Goal: Transaction & Acquisition: Book appointment/travel/reservation

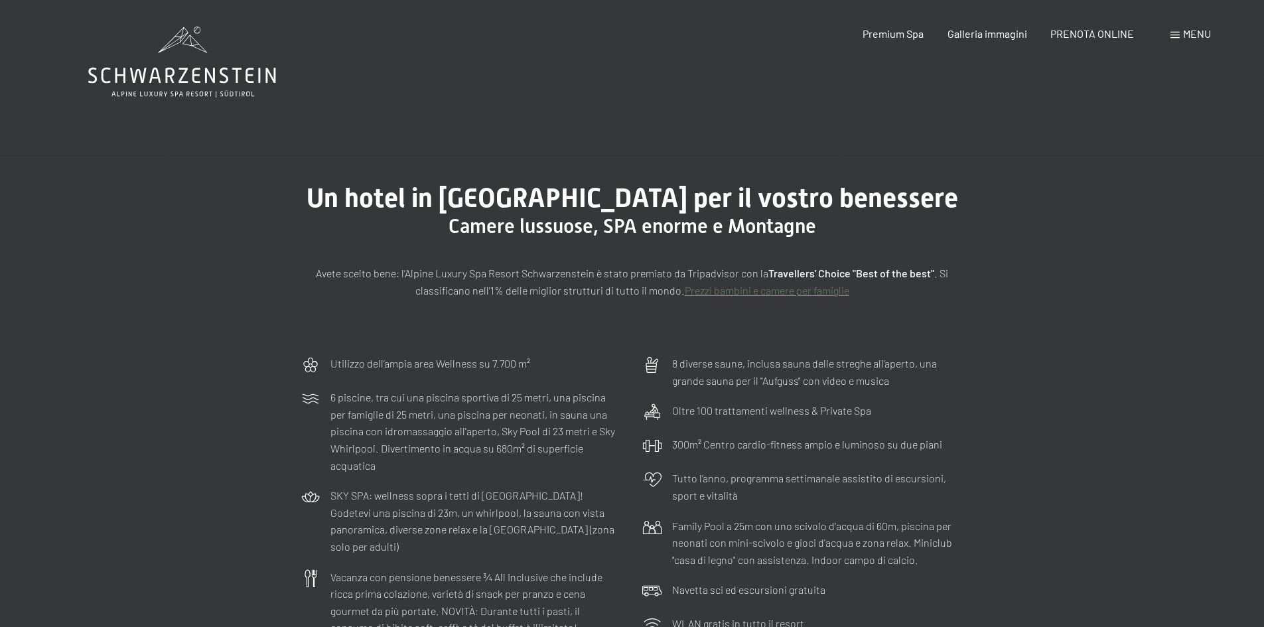
click at [1200, 34] on span "Menu" at bounding box center [1197, 33] width 28 height 13
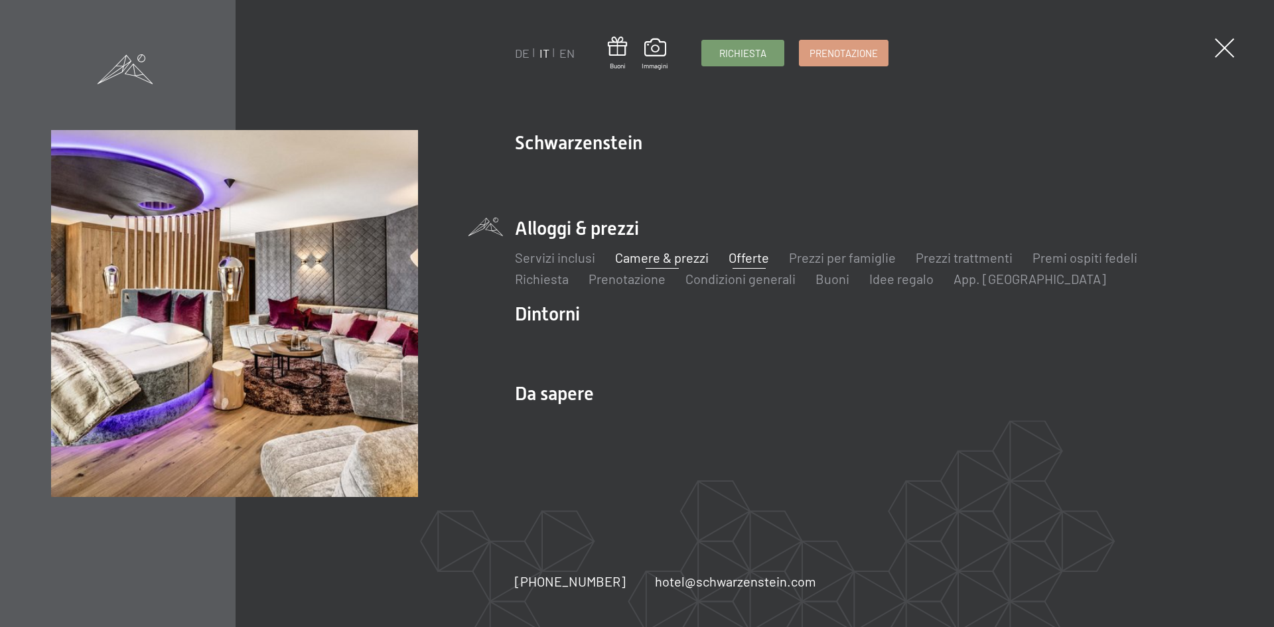
click at [750, 259] on link "Offerte" at bounding box center [749, 257] width 40 height 16
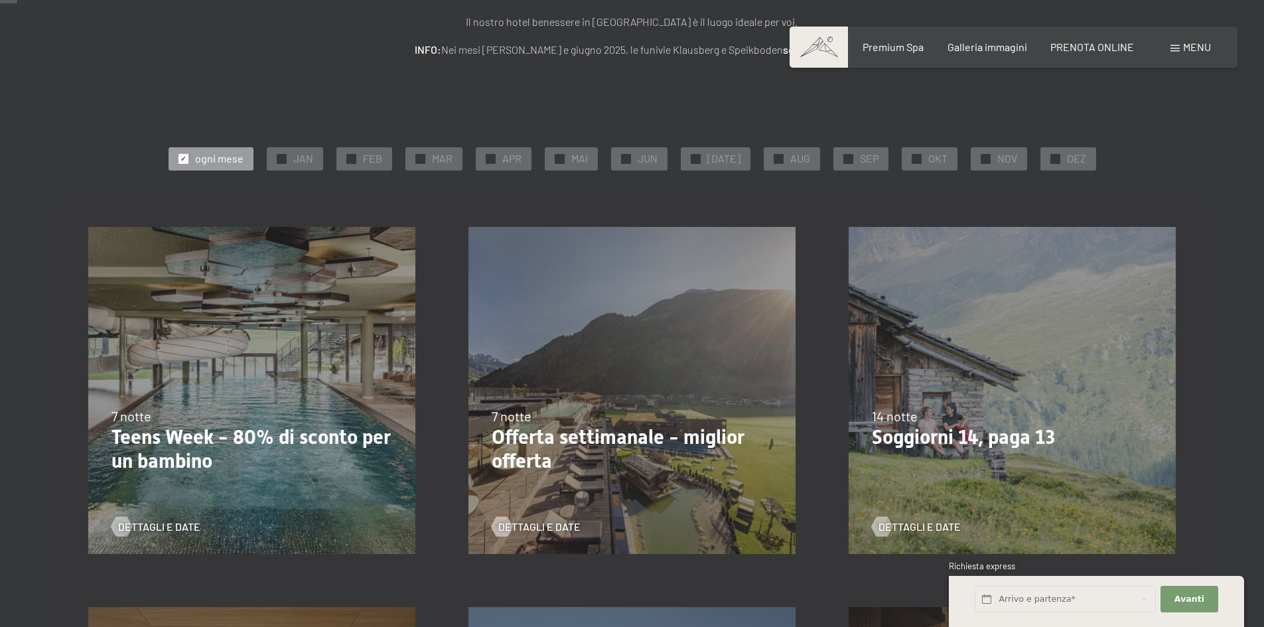
scroll to position [265, 0]
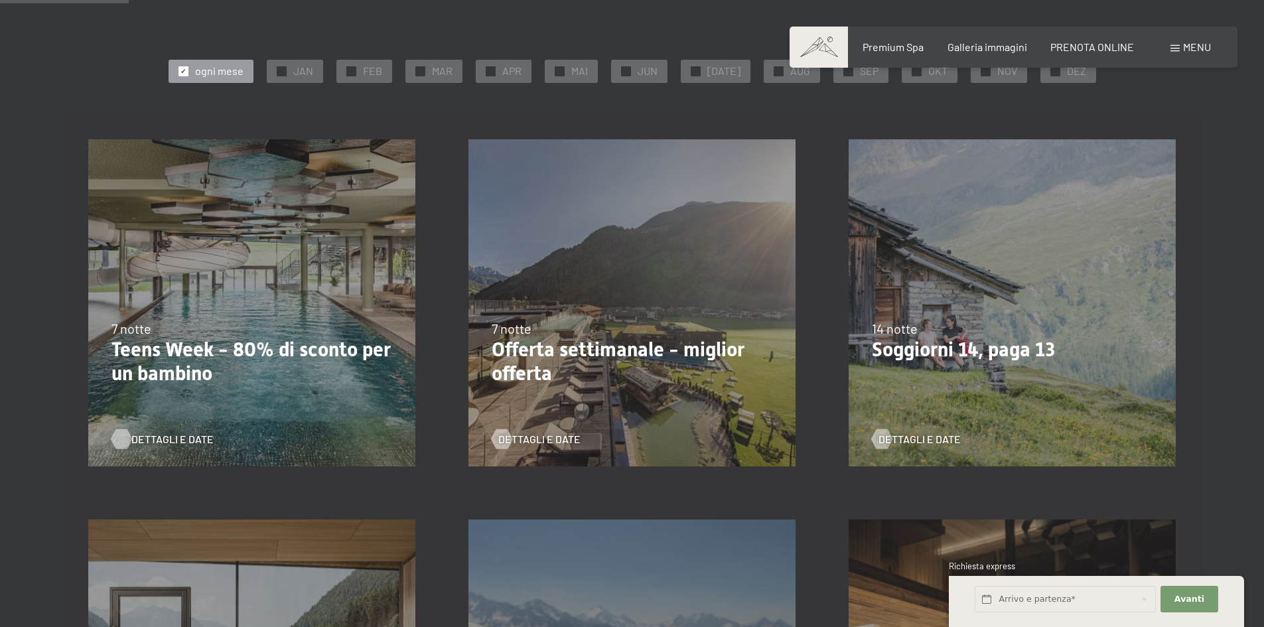
click at [160, 441] on span "Dettagli e Date" at bounding box center [172, 439] width 82 height 15
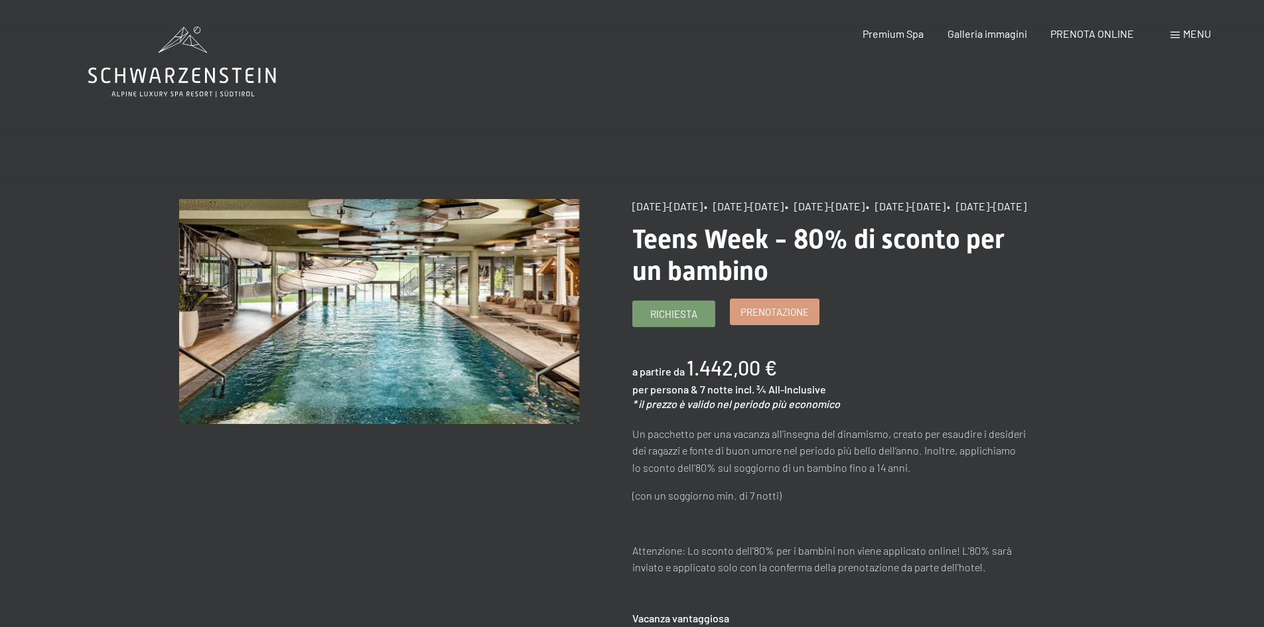
click at [796, 319] on span "Prenotazione" at bounding box center [774, 312] width 68 height 14
click at [772, 319] on span "Prenotazione" at bounding box center [774, 312] width 68 height 14
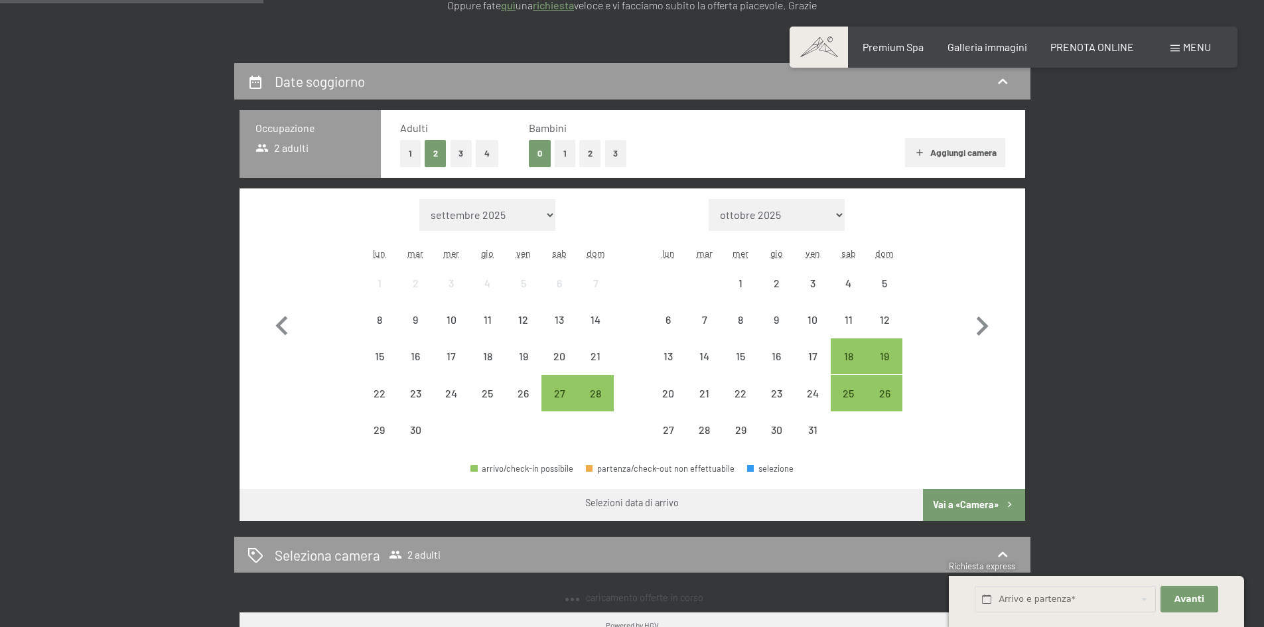
scroll to position [265, 0]
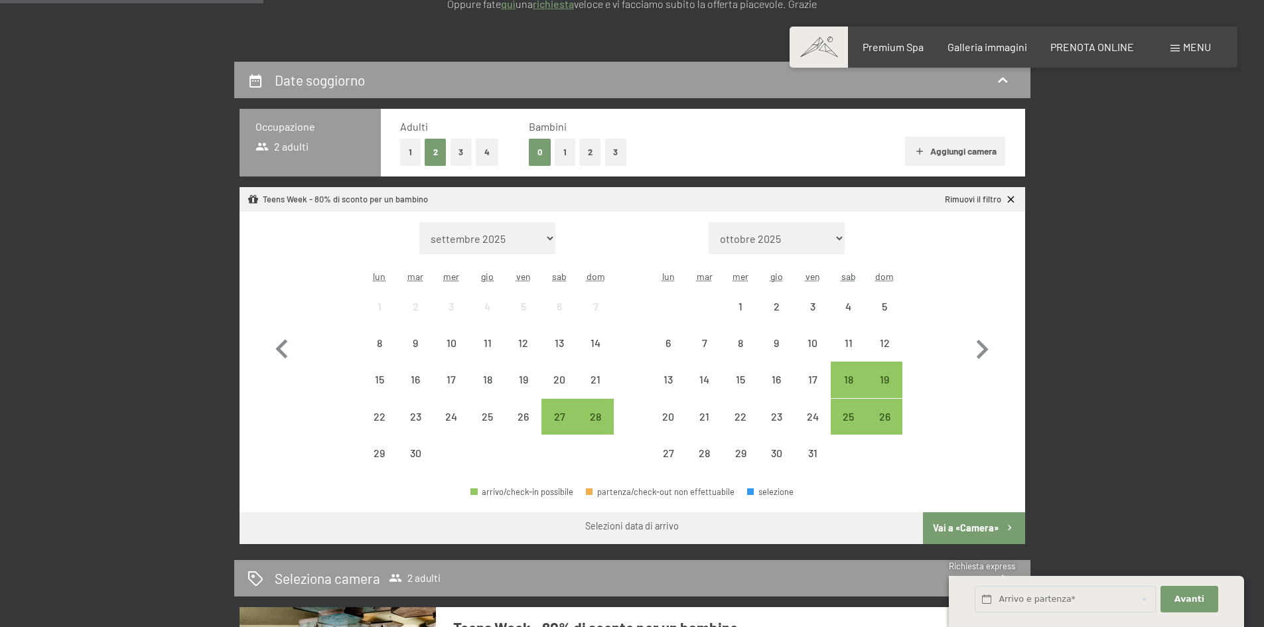
click at [591, 149] on button "2" at bounding box center [590, 152] width 22 height 27
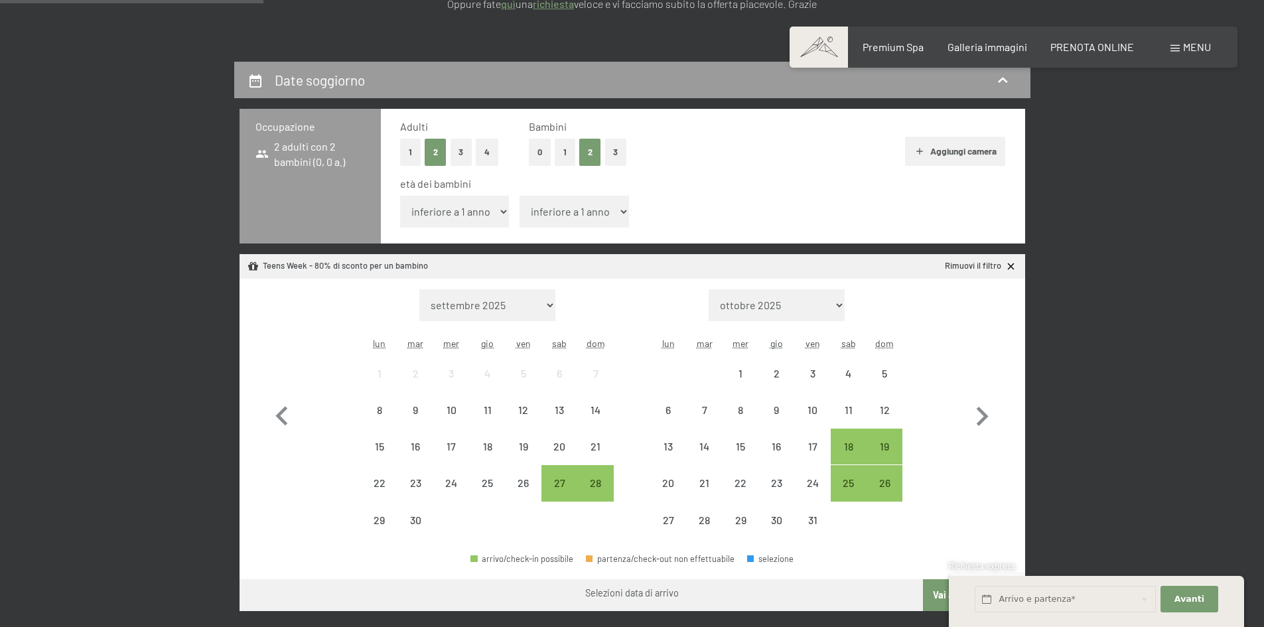
click at [451, 216] on select "inferiore a 1 anno 1 anno 2 anni 3 anni 4 anni 5 anni 6 anni 7 anni 8 anni 9 an…" at bounding box center [454, 212] width 109 height 32
select select "12"
click at [400, 196] on select "inferiore a 1 anno 1 anno 2 anni 3 anni 4 anni 5 anni 6 anni 7 anni 8 anni 9 an…" at bounding box center [454, 212] width 109 height 32
click at [567, 219] on select "inferiore a 1 anno 1 anno 2 anni 3 anni 4 anni 5 anni 6 anni 7 anni 8 anni 9 an…" at bounding box center [574, 212] width 109 height 32
select select "11"
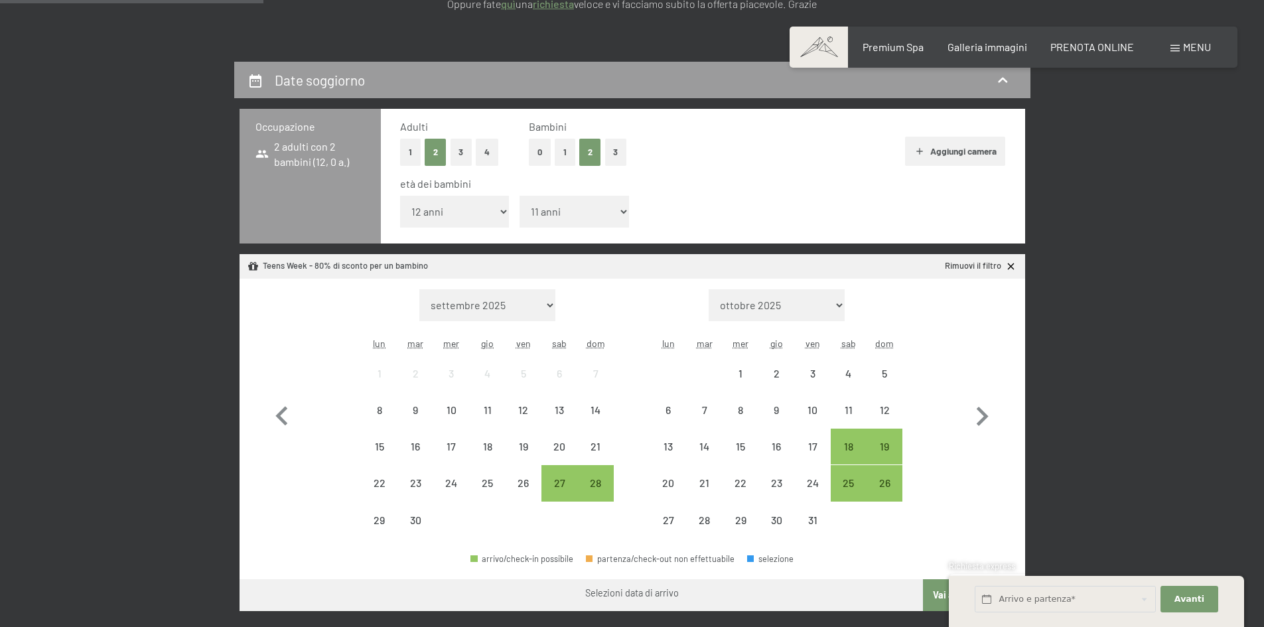
click at [520, 196] on select "inferiore a 1 anno 1 anno 2 anni 3 anni 4 anni 5 anni 6 anni 7 anni 8 anni 9 an…" at bounding box center [574, 212] width 109 height 32
click at [979, 415] on icon "button" at bounding box center [982, 416] width 38 height 38
select select "[DATE]"
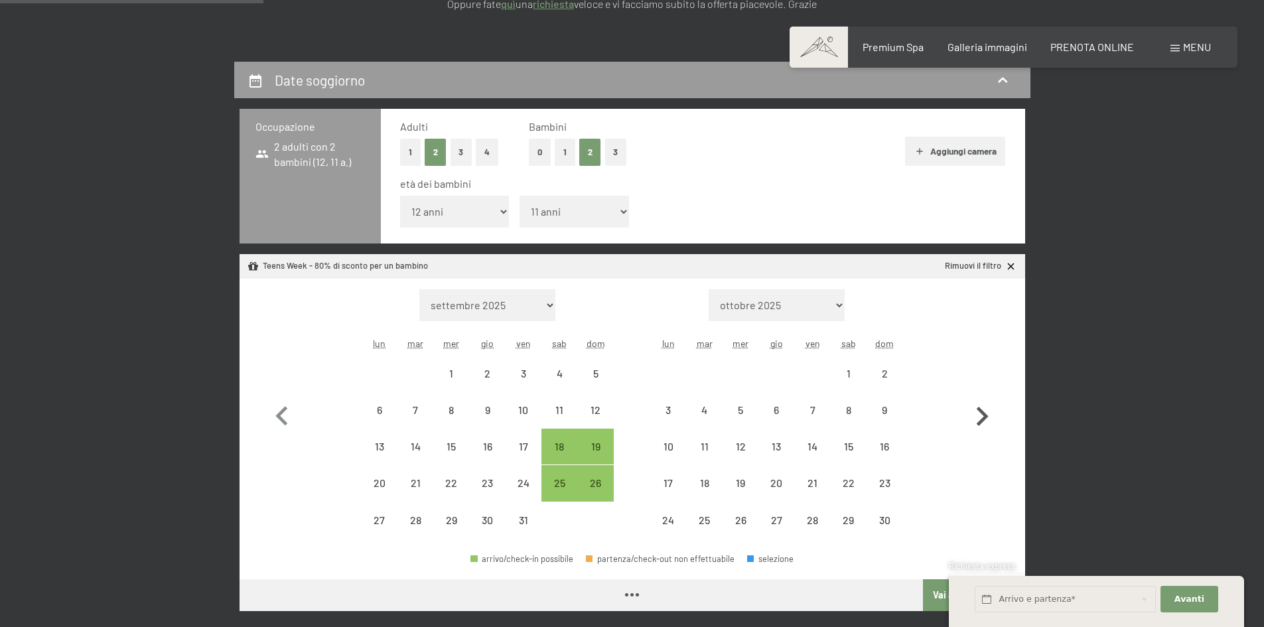
select select "[DATE]"
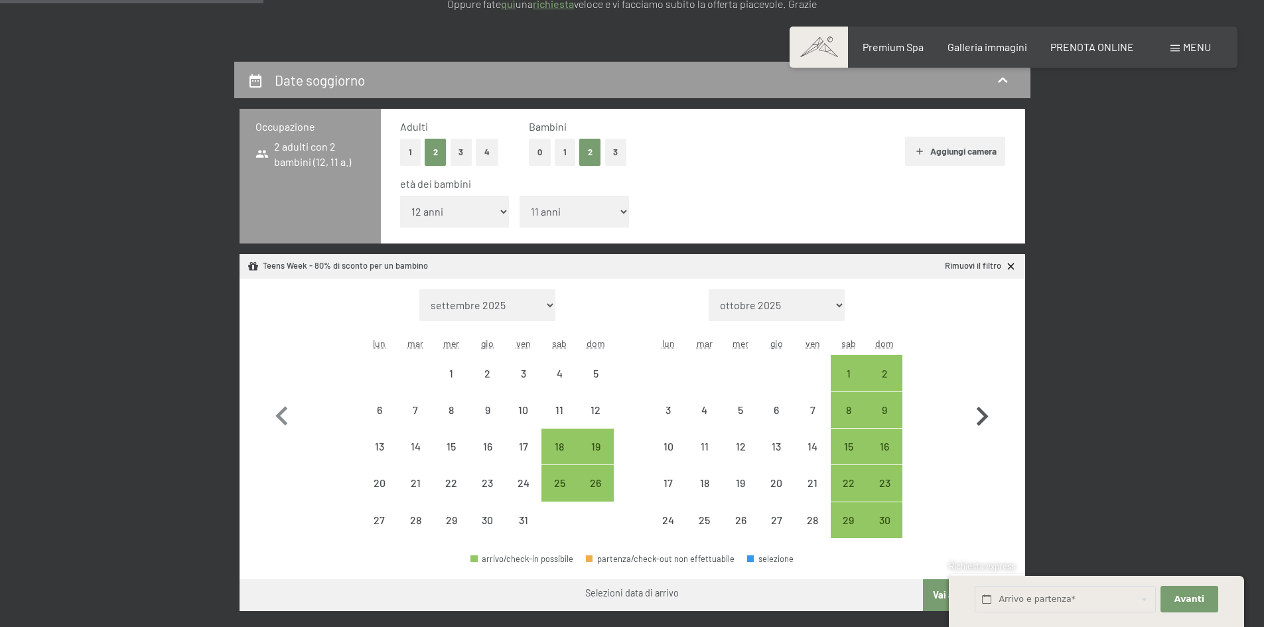
click at [979, 415] on icon "button" at bounding box center [982, 416] width 38 height 38
select select "[DATE]"
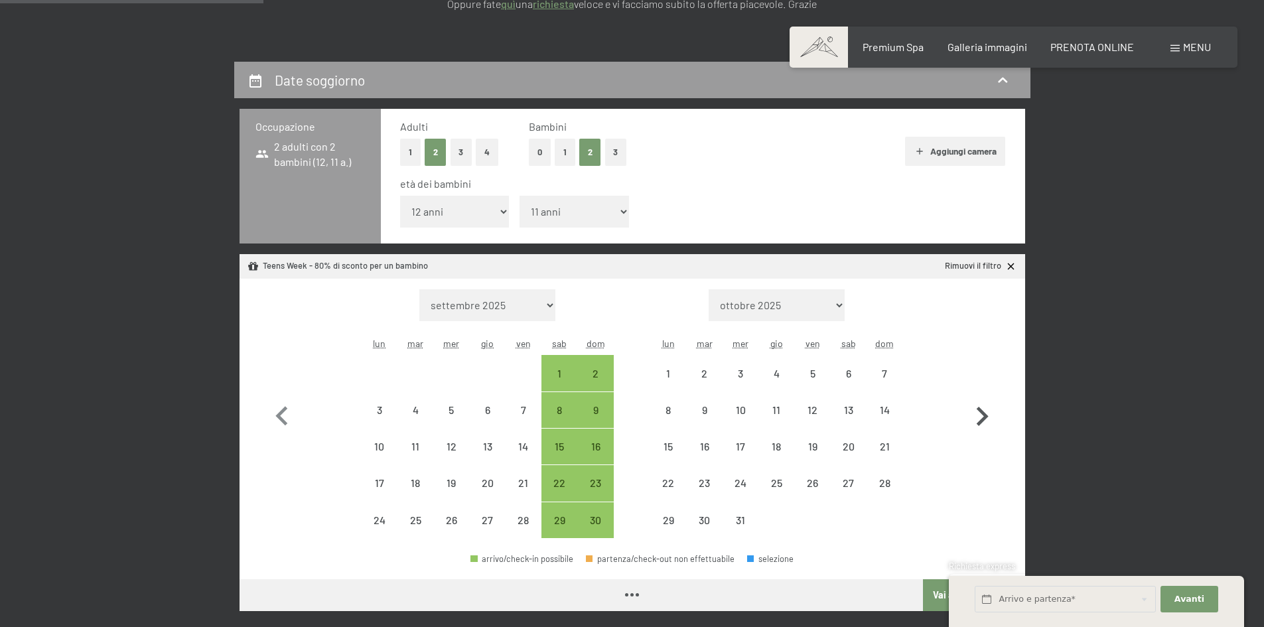
select select "[DATE]"
click at [979, 415] on icon "button" at bounding box center [982, 416] width 38 height 38
select select "[DATE]"
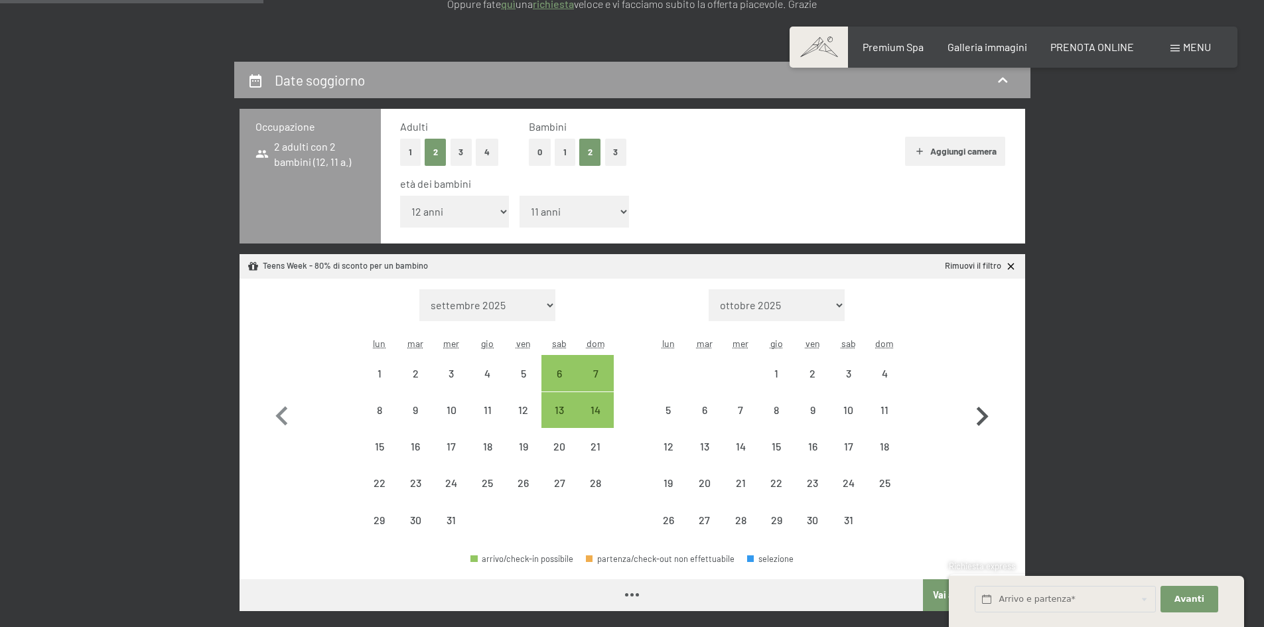
select select "[DATE]"
click at [979, 415] on icon "button" at bounding box center [982, 416] width 38 height 38
select select "[DATE]"
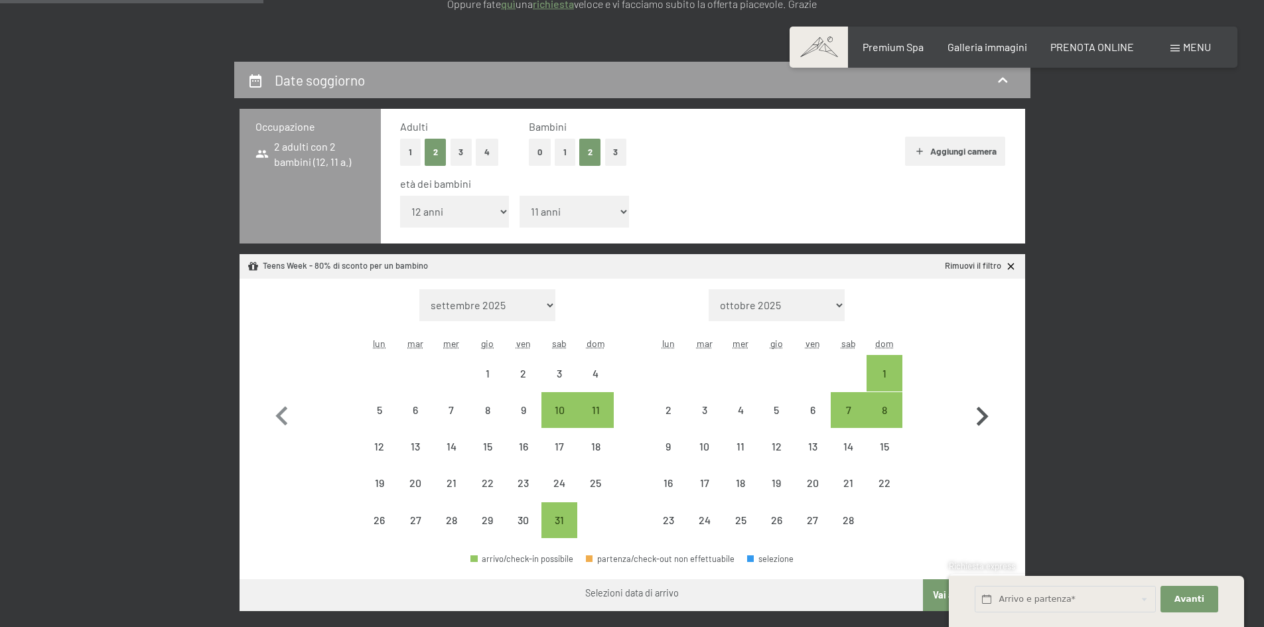
click at [979, 415] on icon "button" at bounding box center [982, 416] width 38 height 38
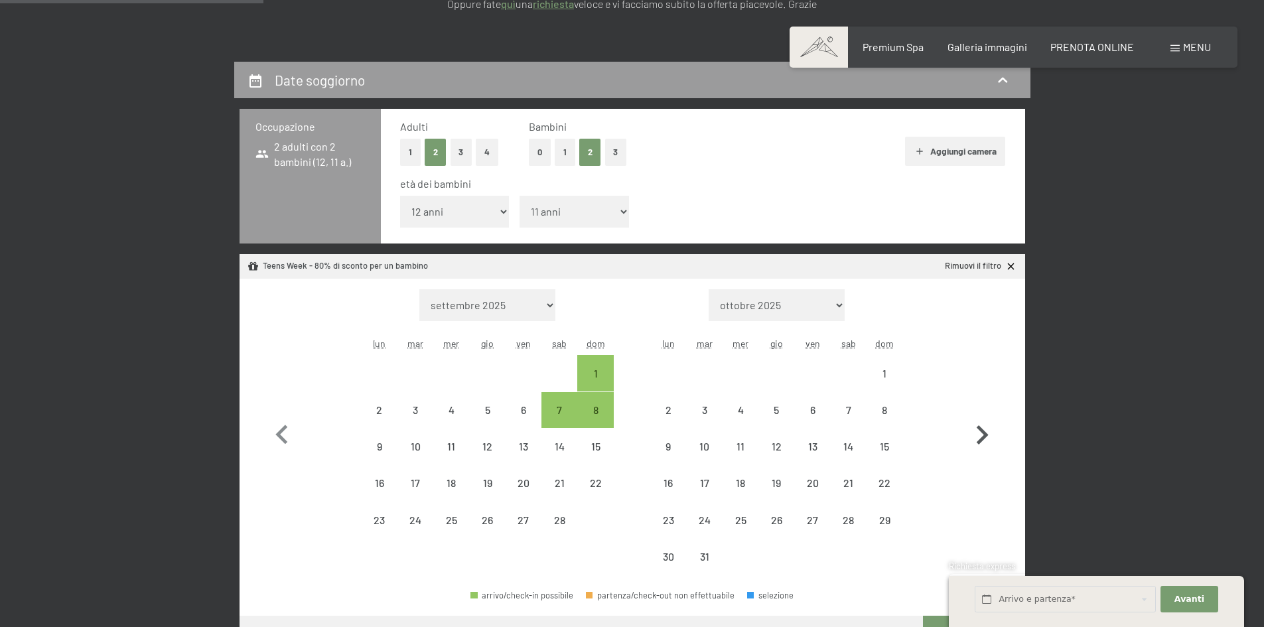
select select "[DATE]"
click at [841, 416] on div "7" at bounding box center [848, 421] width 33 height 33
select select "[DATE]"
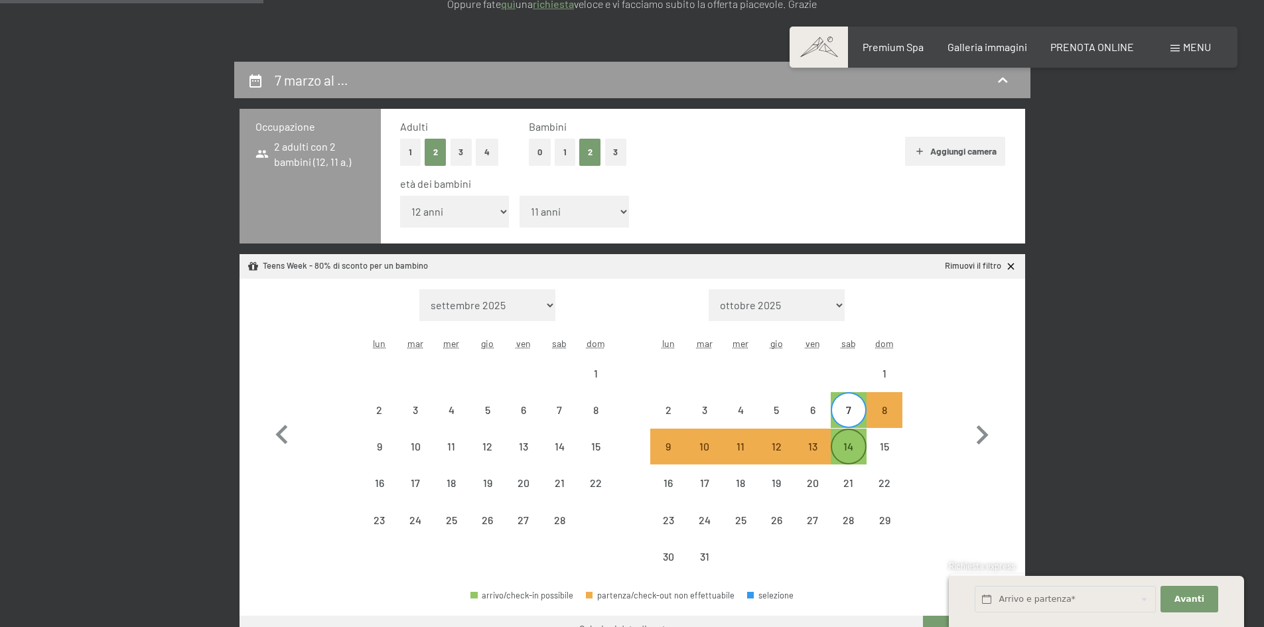
click at [842, 446] on div "14" at bounding box center [848, 457] width 33 height 33
select select "[DATE]"
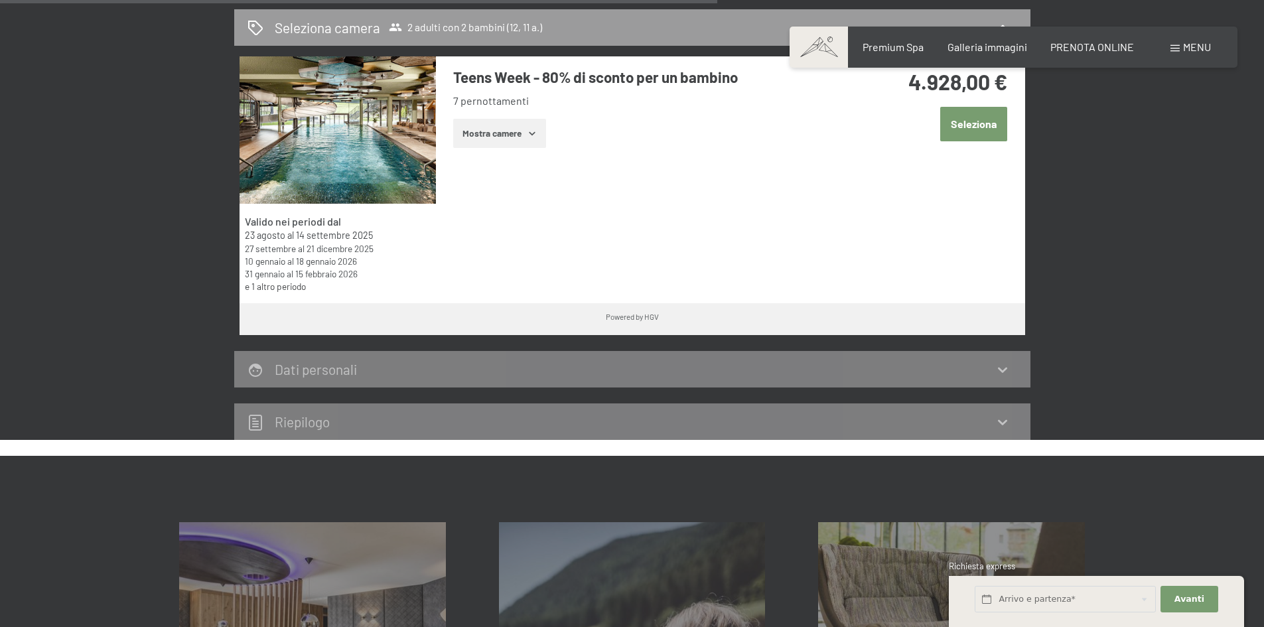
scroll to position [664, 0]
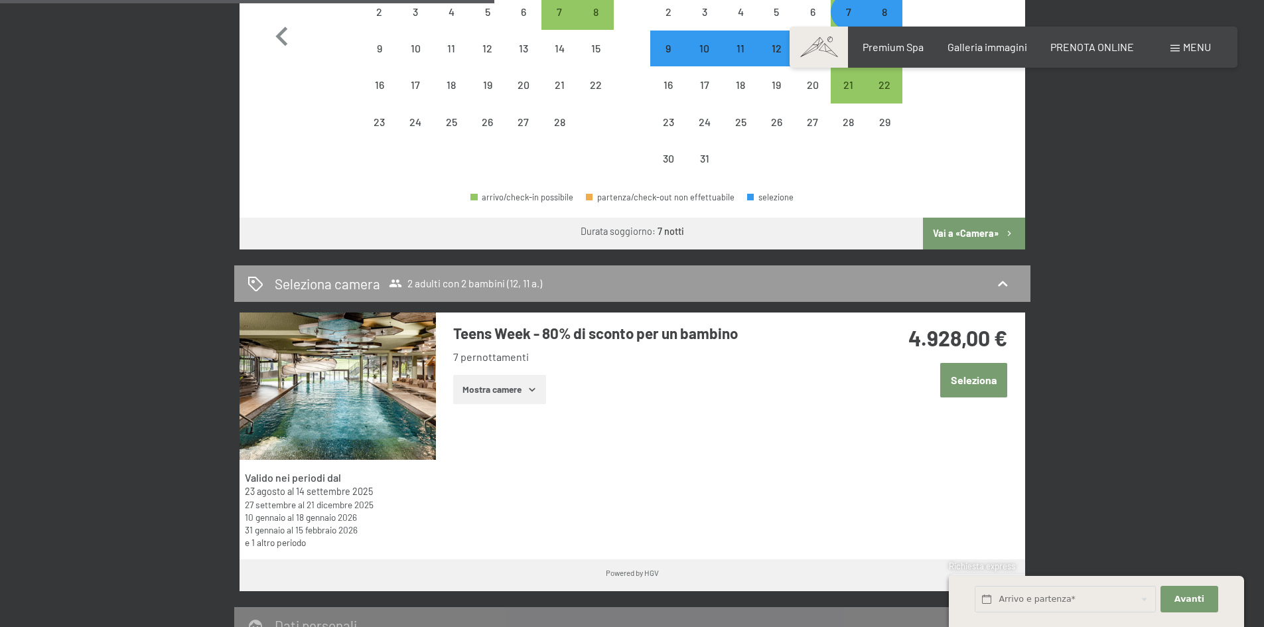
click at [498, 389] on button "Mostra camere" at bounding box center [499, 389] width 93 height 29
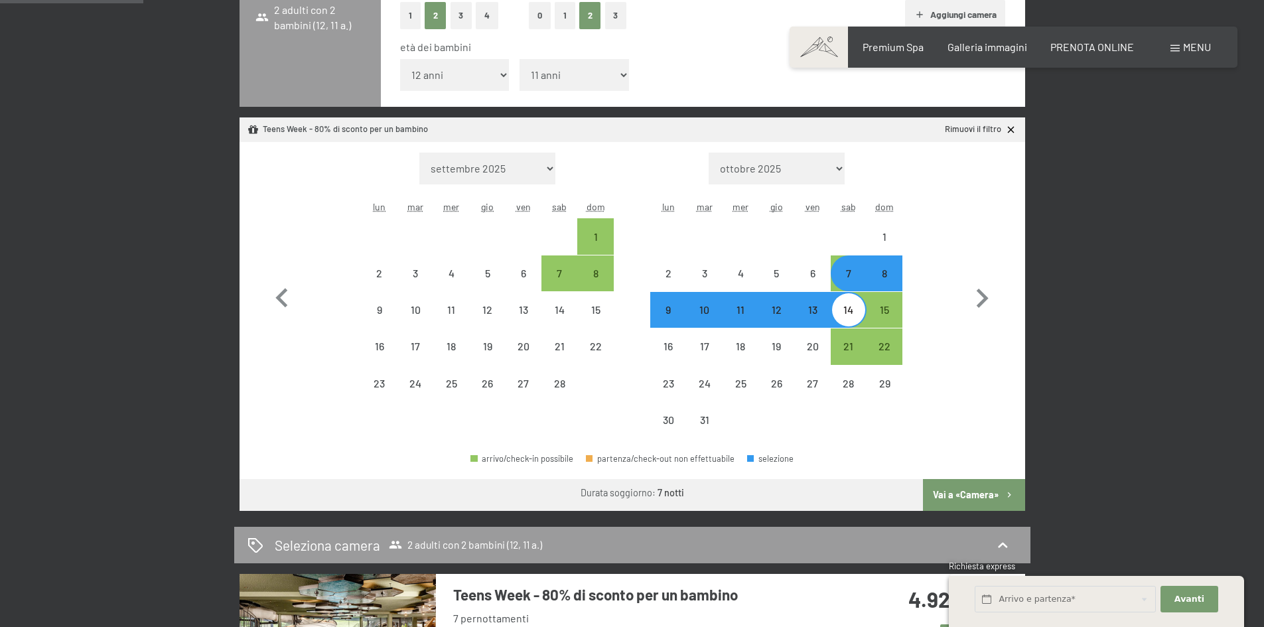
scroll to position [398, 0]
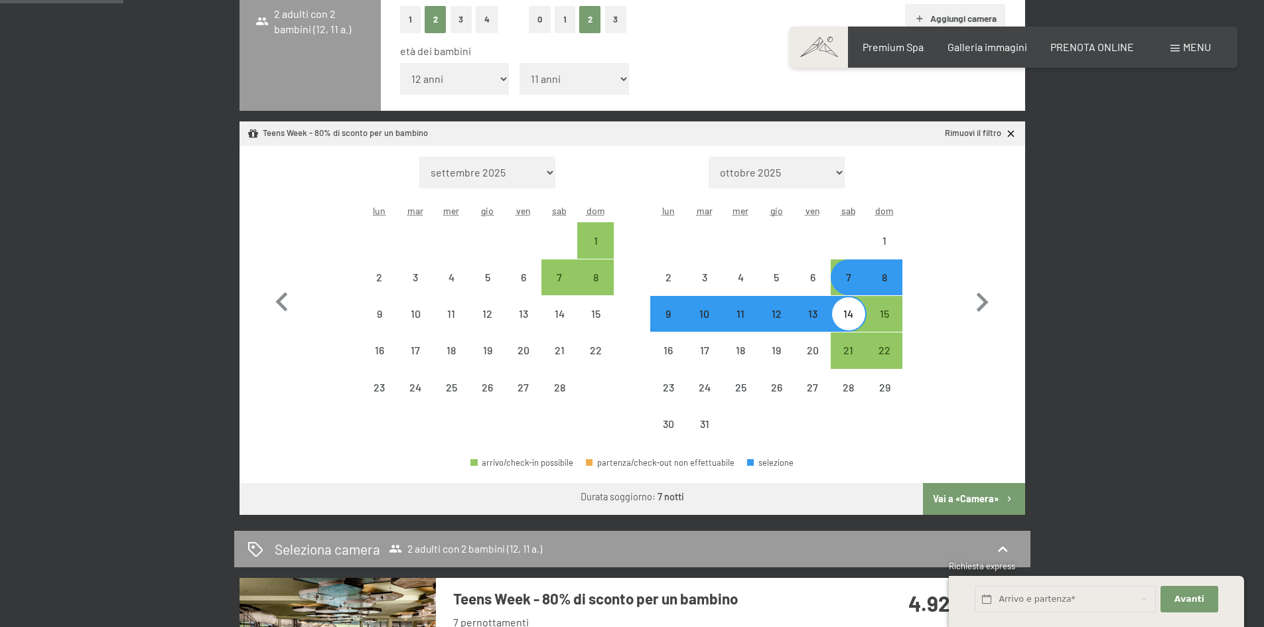
click at [849, 324] on div "14" at bounding box center [848, 325] width 33 height 33
select select "[DATE]"
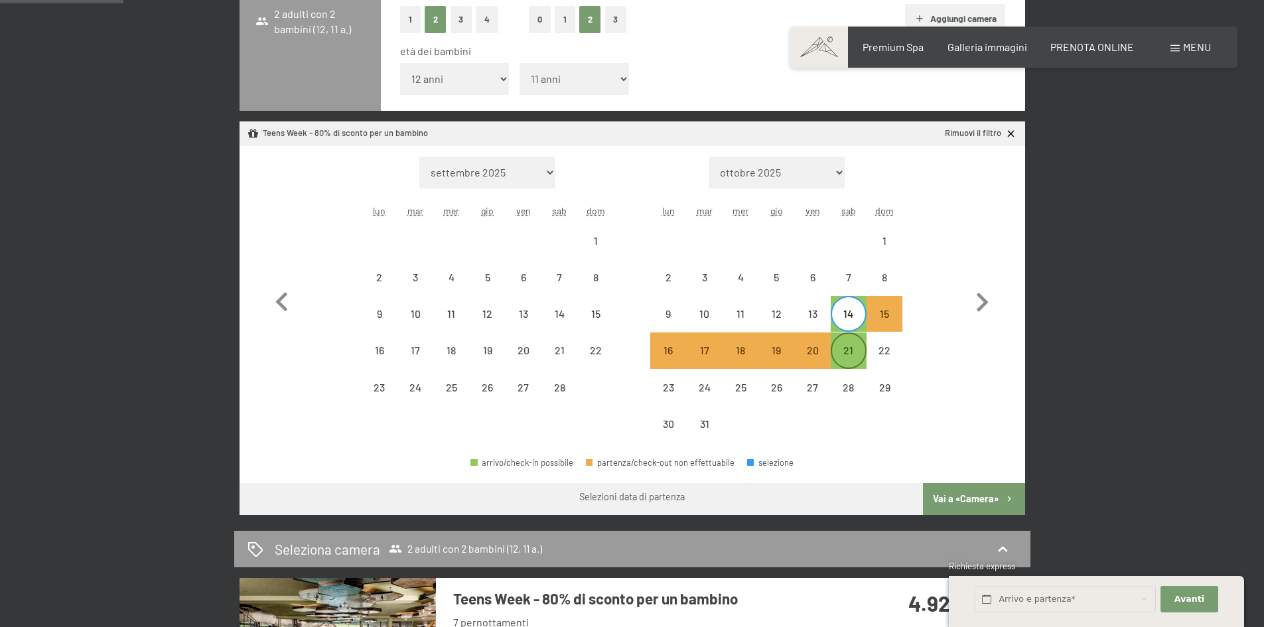
click at [855, 353] on div "21" at bounding box center [848, 361] width 33 height 33
select select "[DATE]"
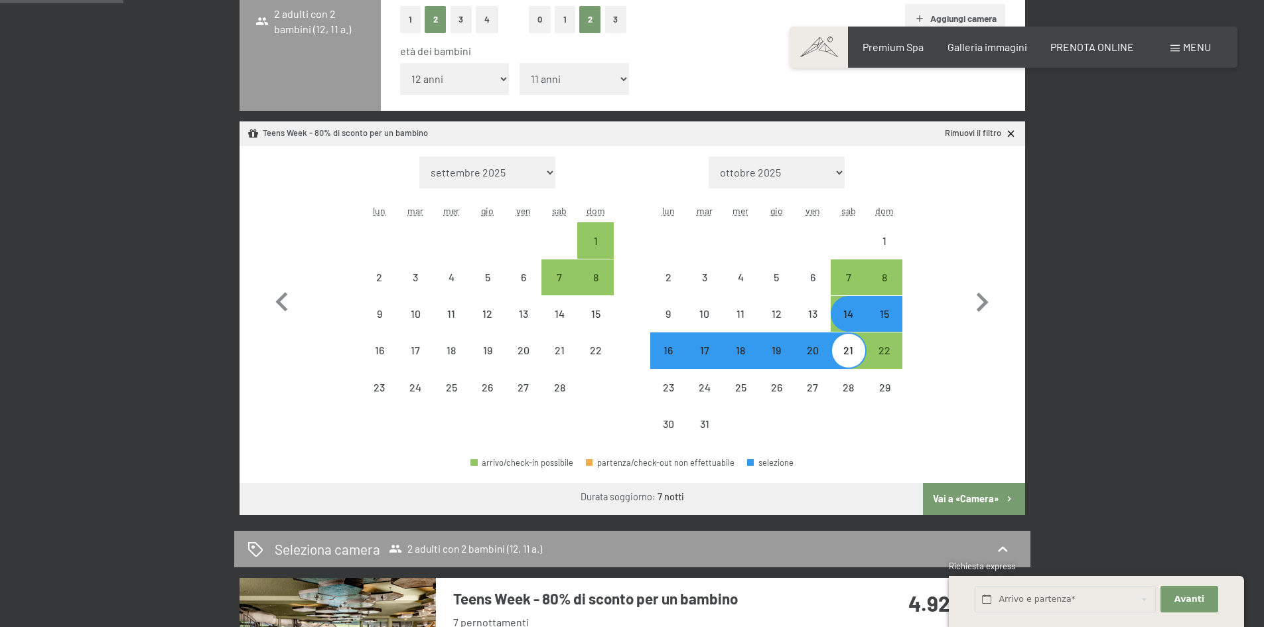
click at [983, 502] on button "Vai a «Camera»" at bounding box center [974, 499] width 102 height 32
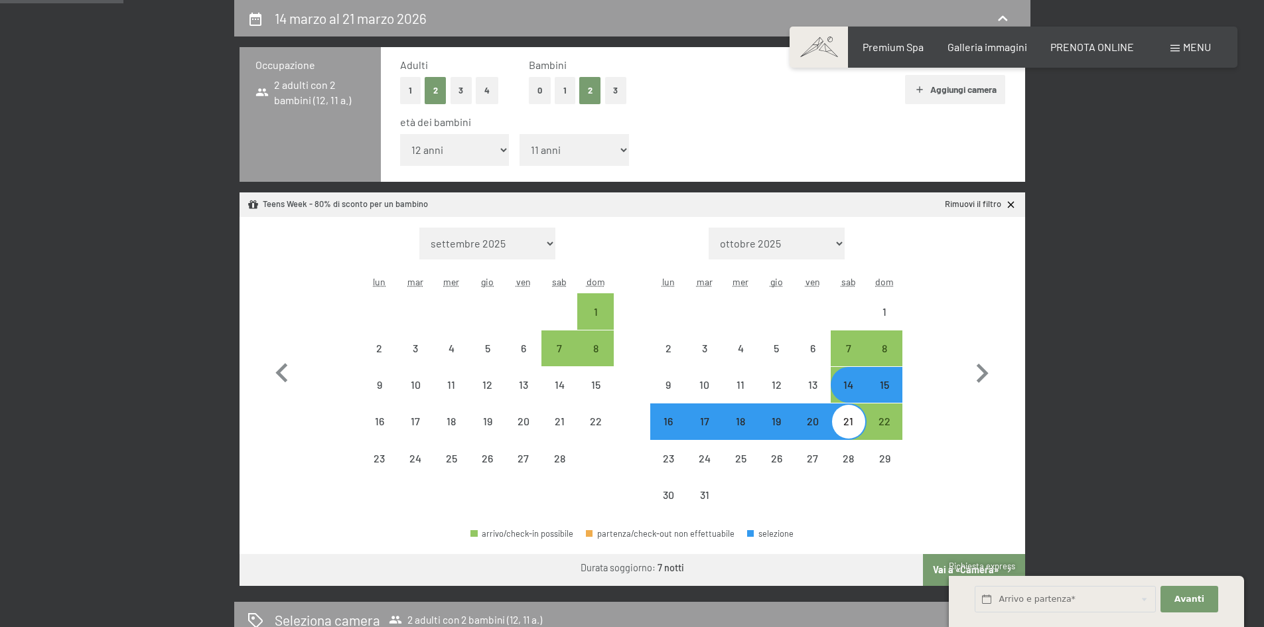
select select "[DATE]"
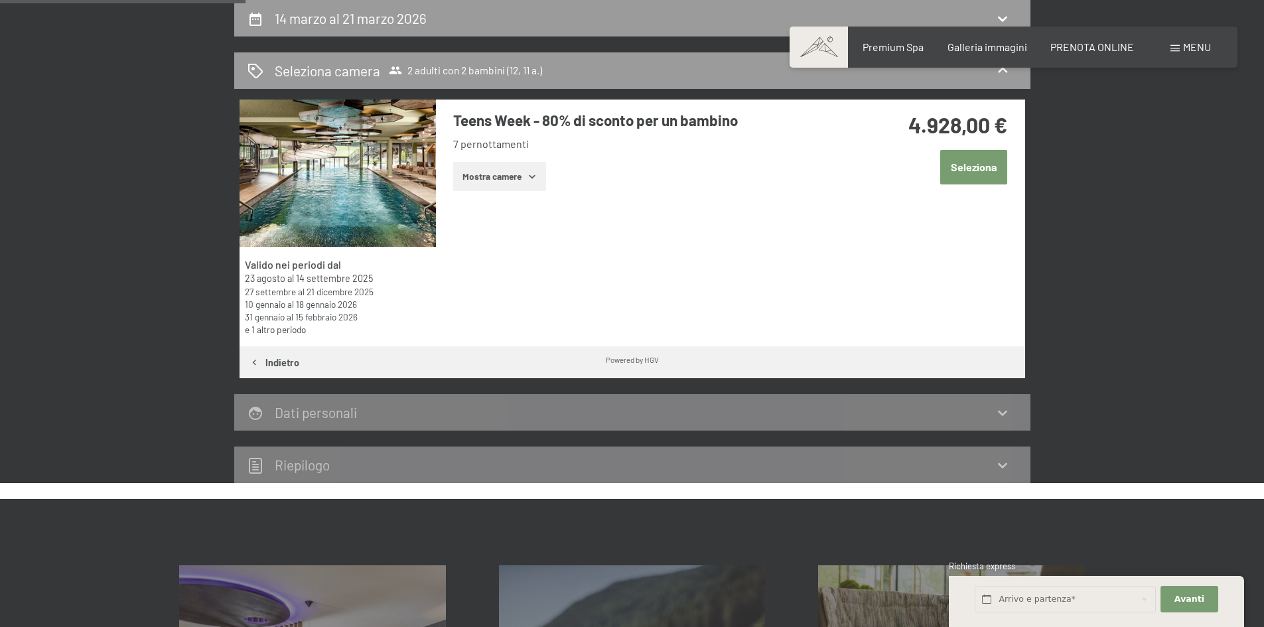
click at [960, 168] on button "Seleziona" at bounding box center [973, 167] width 67 height 34
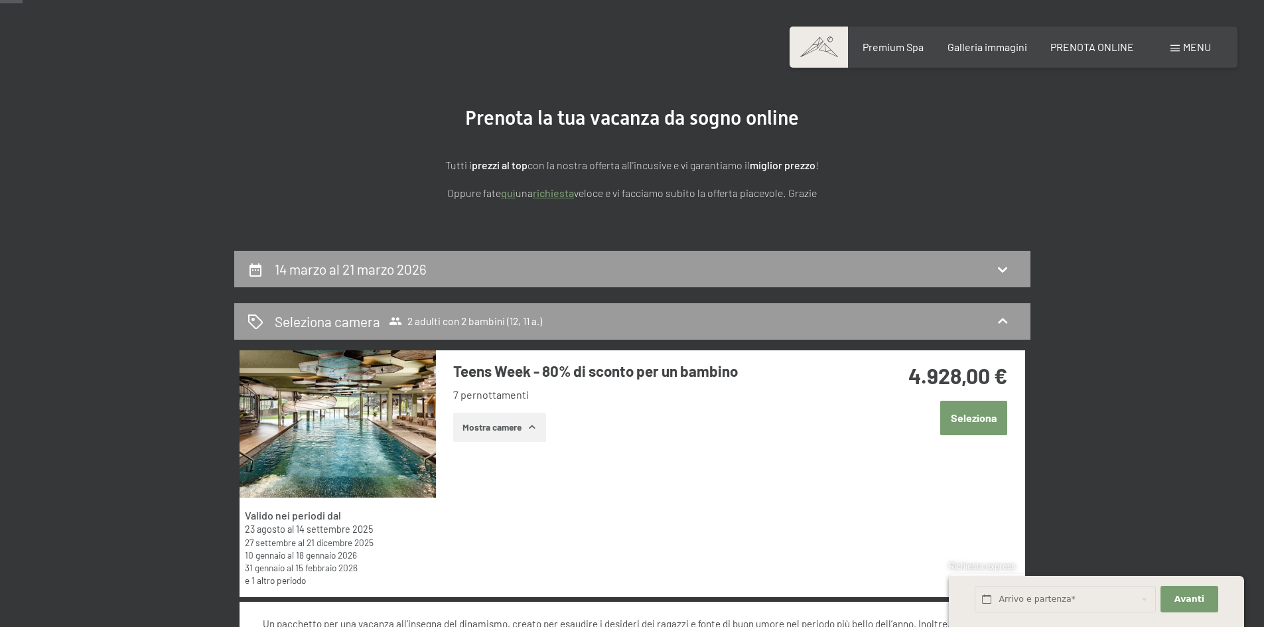
scroll to position [0, 0]
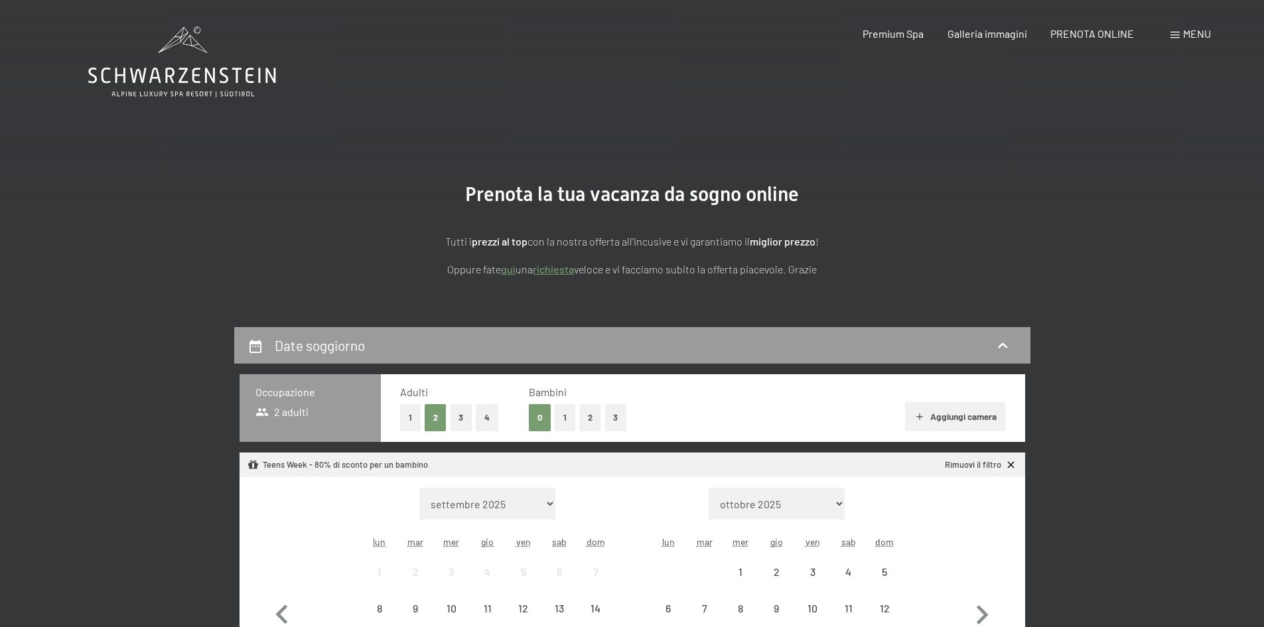
click at [589, 416] on button "2" at bounding box center [590, 417] width 22 height 27
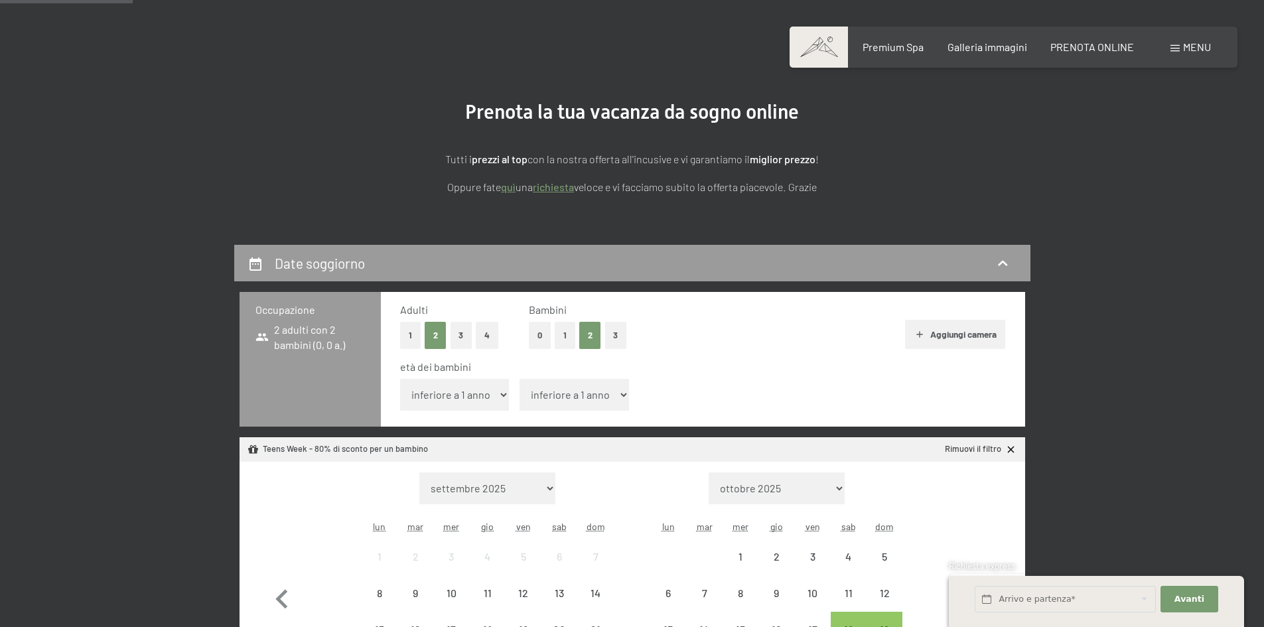
scroll to position [265, 0]
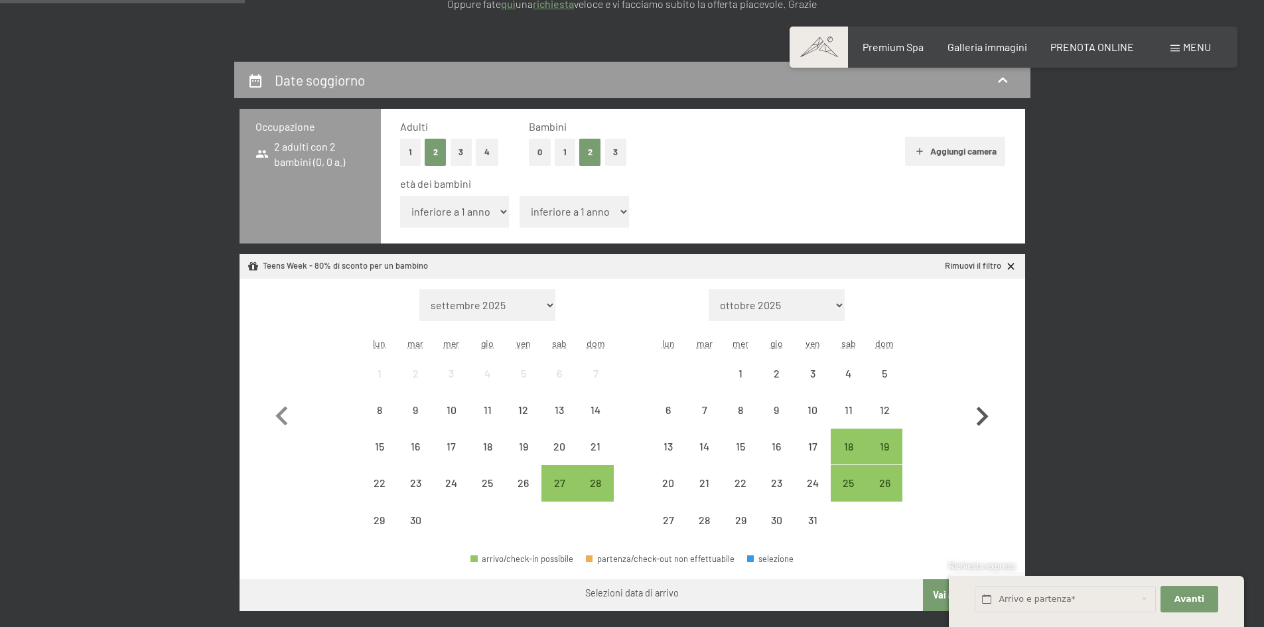
click at [977, 424] on icon "button" at bounding box center [983, 416] width 12 height 19
select select "[DATE]"
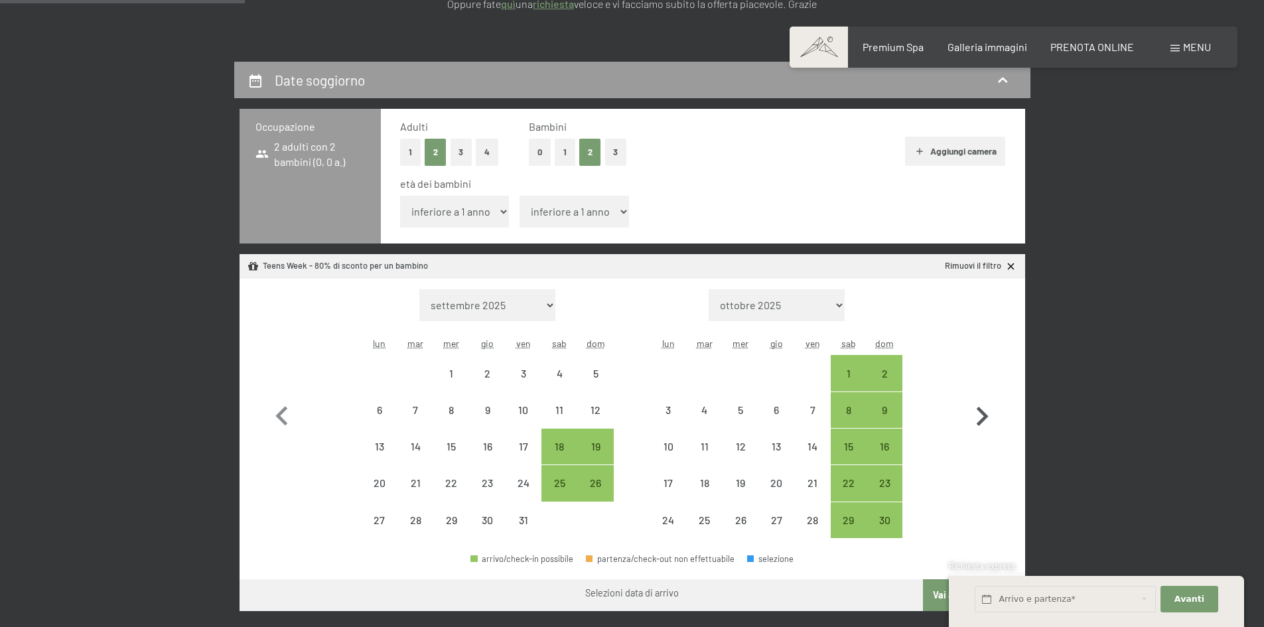
click at [977, 424] on icon "button" at bounding box center [983, 416] width 12 height 19
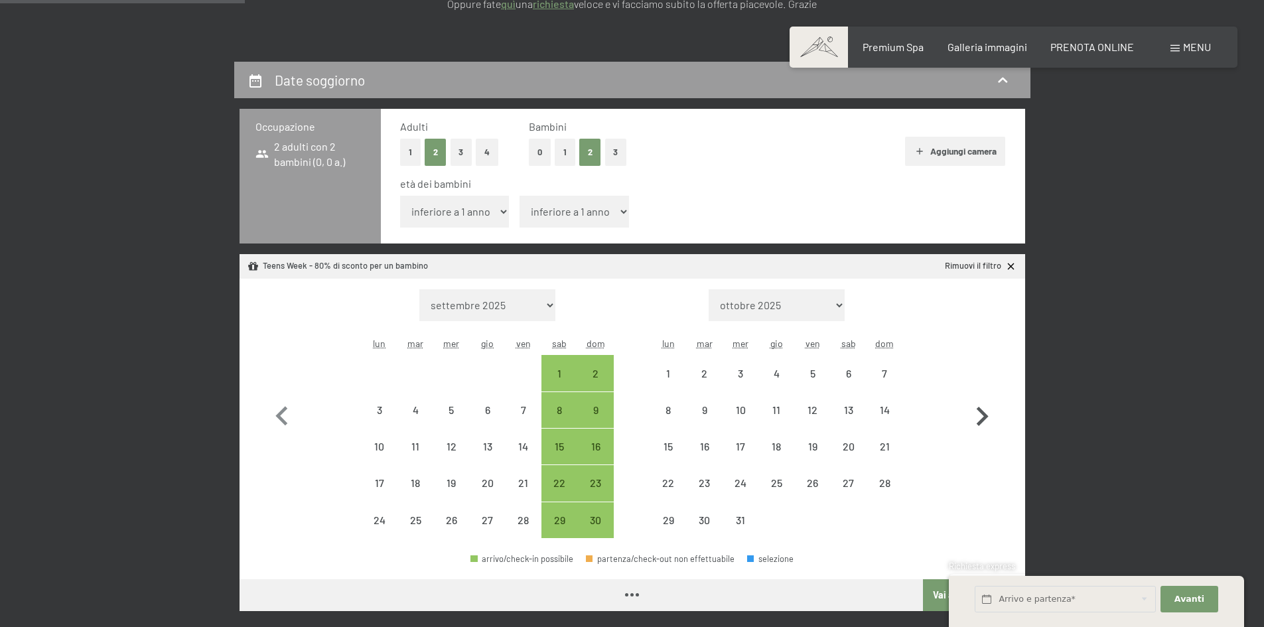
click at [977, 424] on icon "button" at bounding box center [983, 416] width 12 height 19
select select "[DATE]"
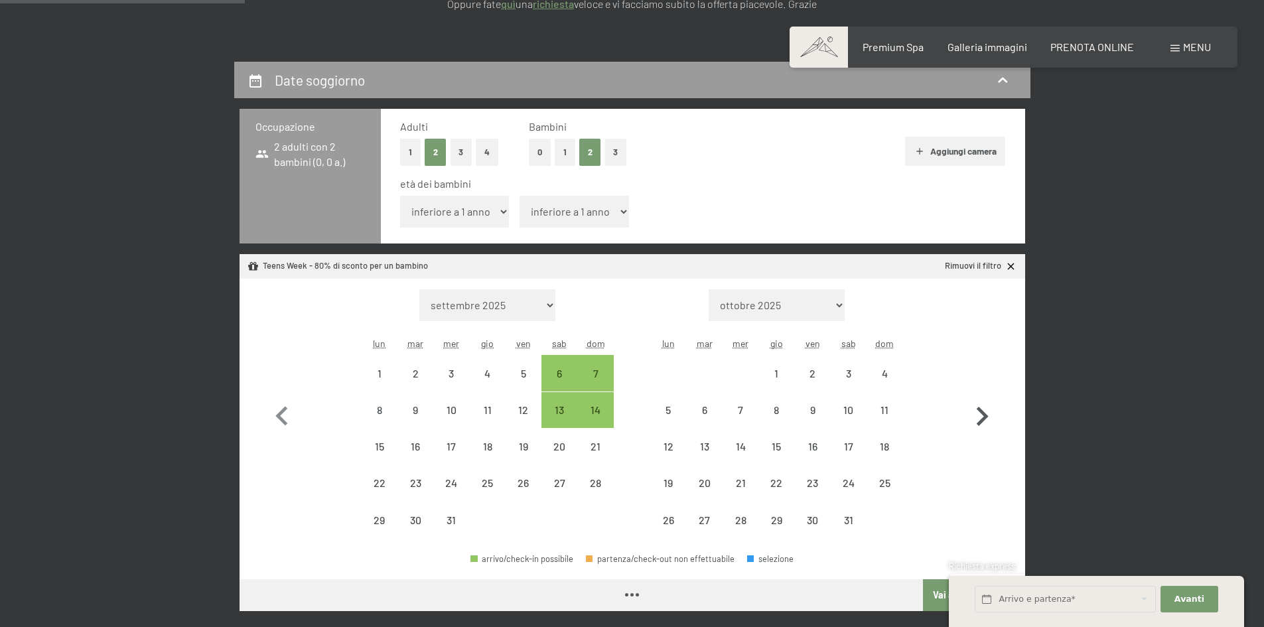
select select "[DATE]"
click at [977, 424] on icon "button" at bounding box center [983, 416] width 12 height 19
select select "[DATE]"
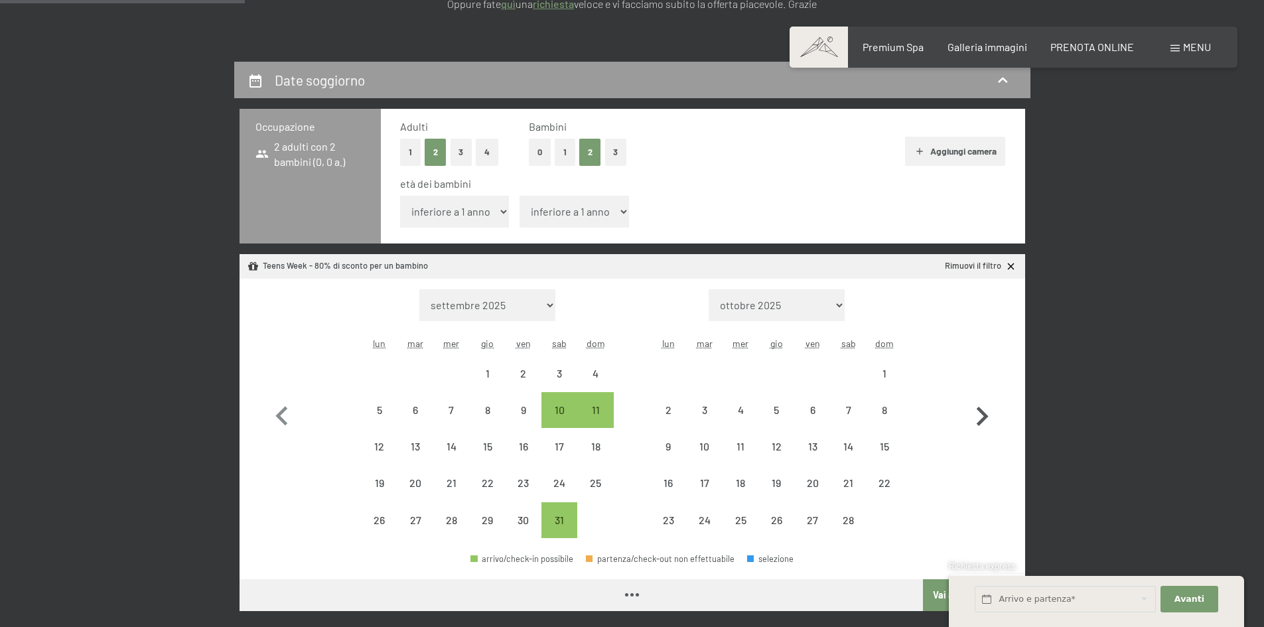
select select "[DATE]"
click at [977, 424] on icon "button" at bounding box center [983, 416] width 12 height 19
select select "[DATE]"
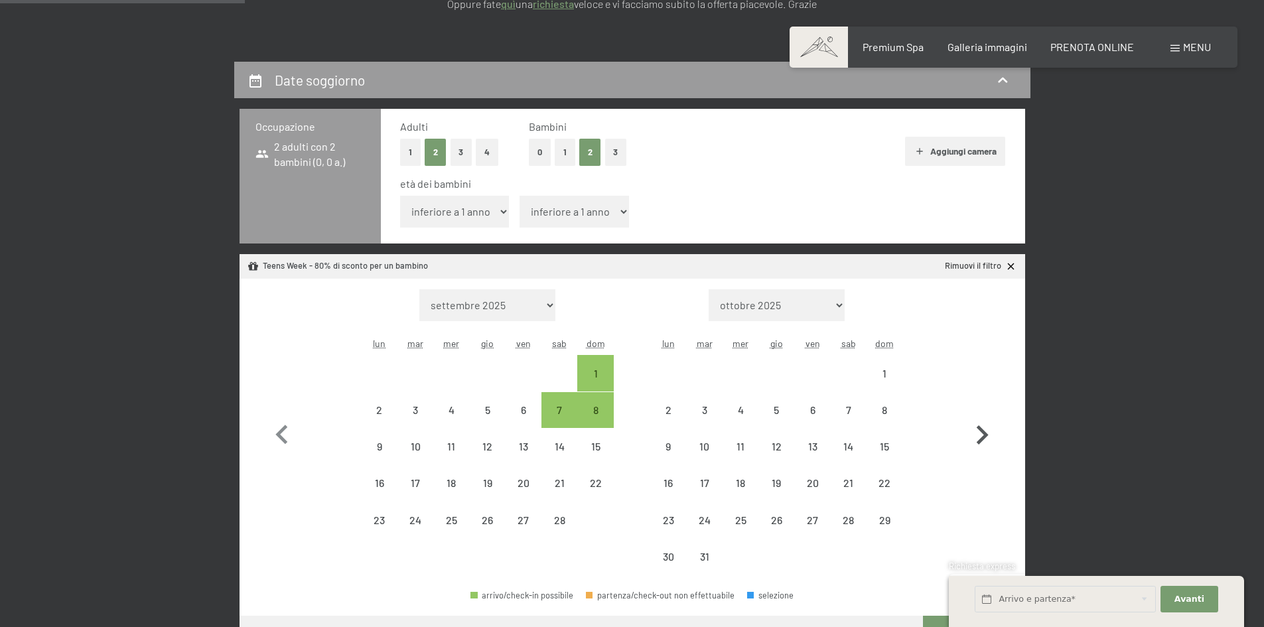
select select "[DATE]"
click at [847, 454] on div "14" at bounding box center [848, 457] width 33 height 33
select select "[DATE]"
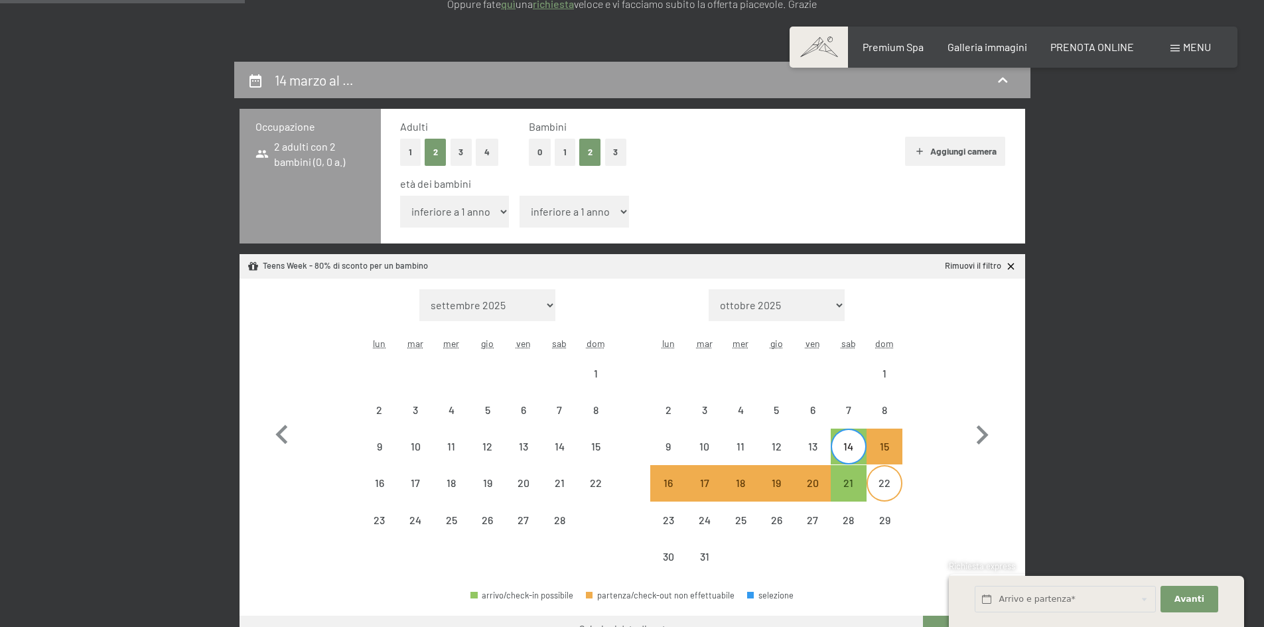
click at [882, 488] on div "22" at bounding box center [884, 494] width 33 height 33
select select "[DATE]"
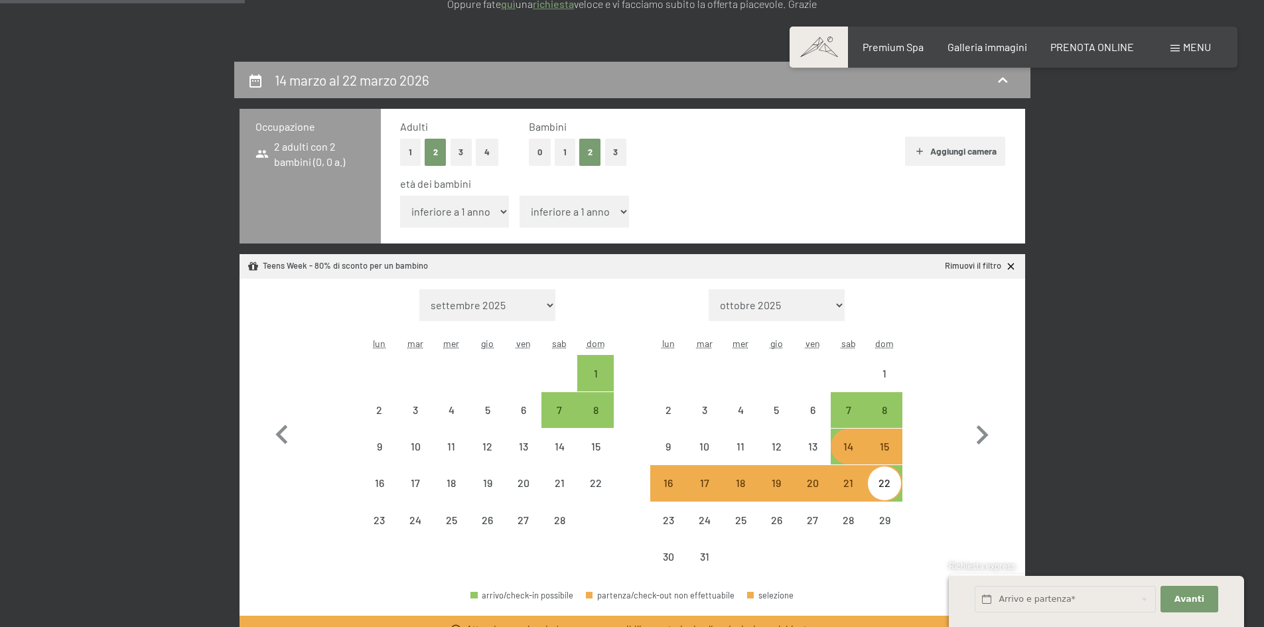
click at [855, 445] on div "14" at bounding box center [848, 457] width 33 height 33
select select "[DATE]"
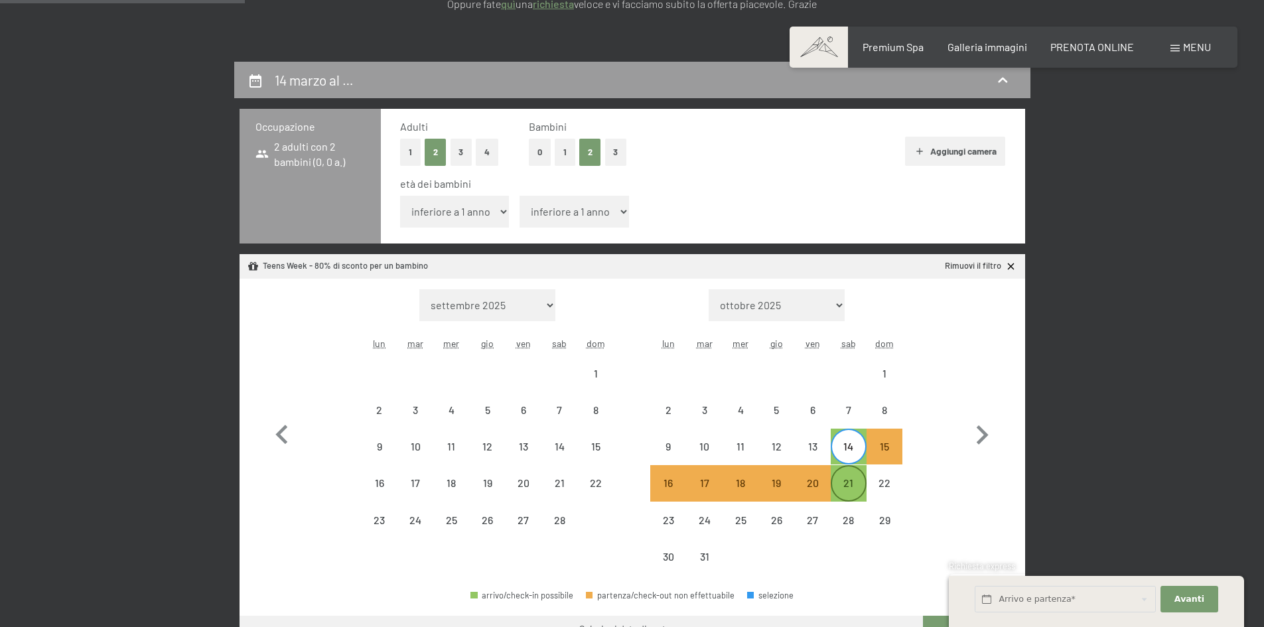
click at [853, 483] on div "21" at bounding box center [848, 494] width 33 height 33
select select "[DATE]"
